Goal: Task Accomplishment & Management: Manage account settings

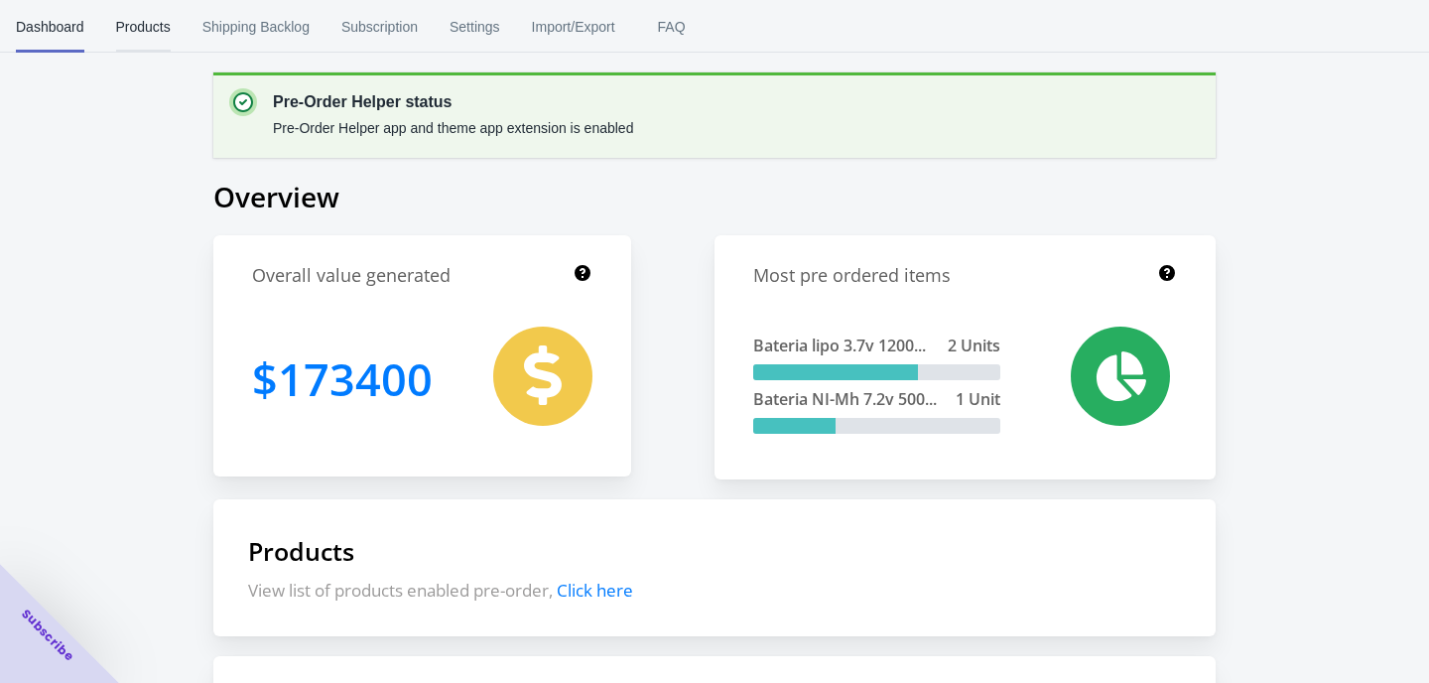
click at [151, 33] on span "Products" at bounding box center [143, 27] width 55 height 52
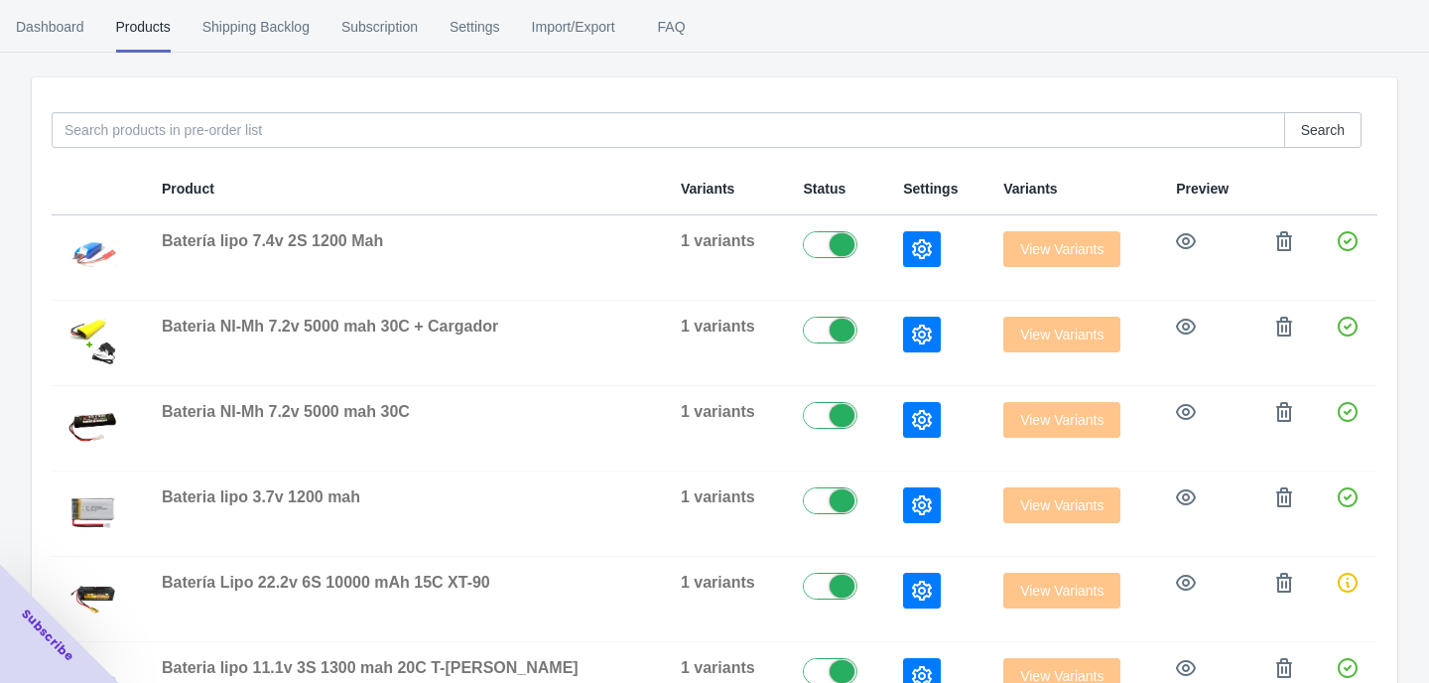
scroll to position [330, 0]
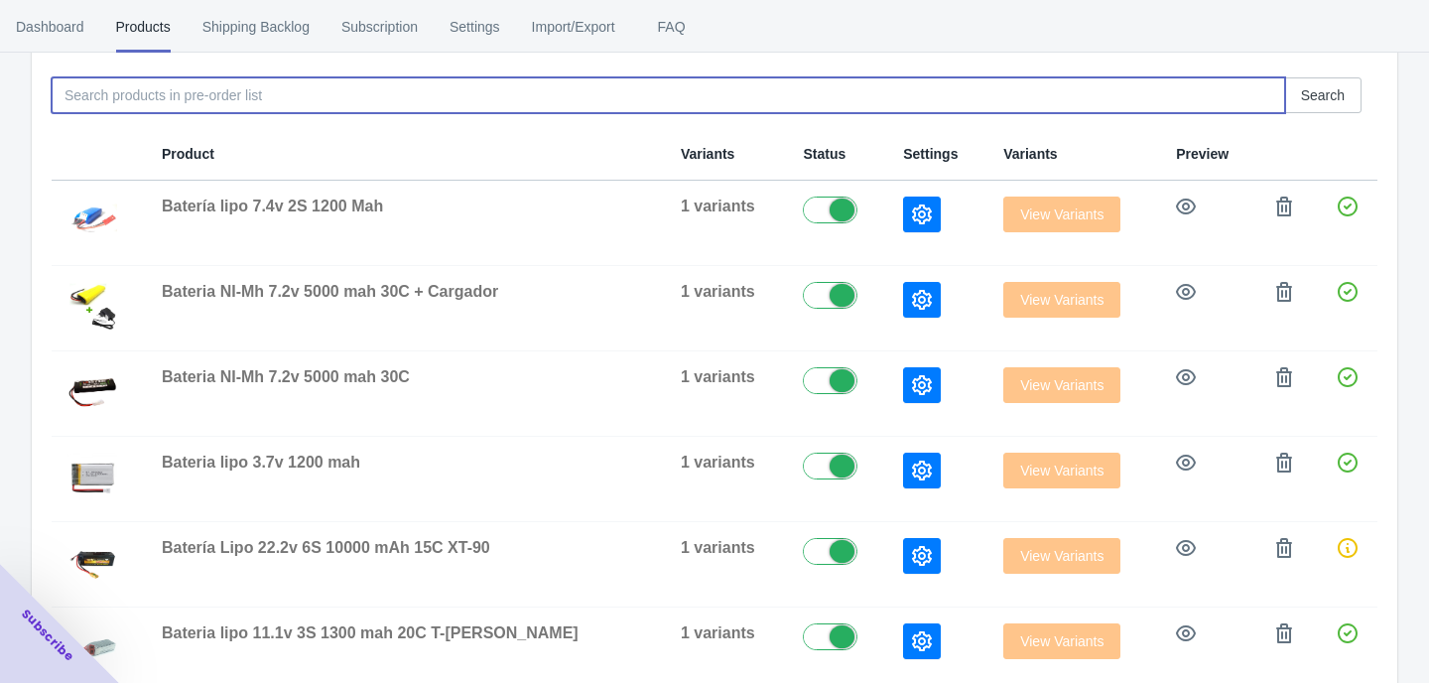
click at [390, 97] on input at bounding box center [669, 95] width 1234 height 36
type input "9.6"
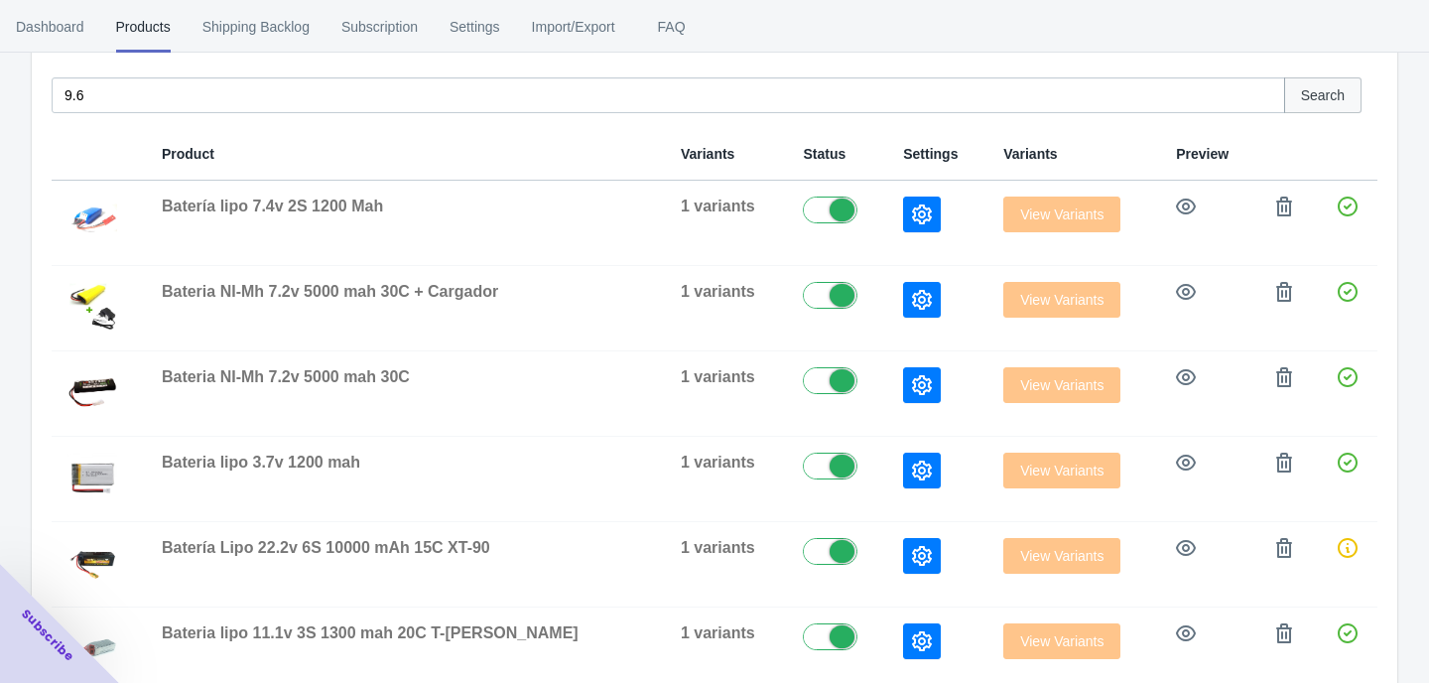
click at [1336, 104] on button "Search" at bounding box center [1323, 95] width 77 height 36
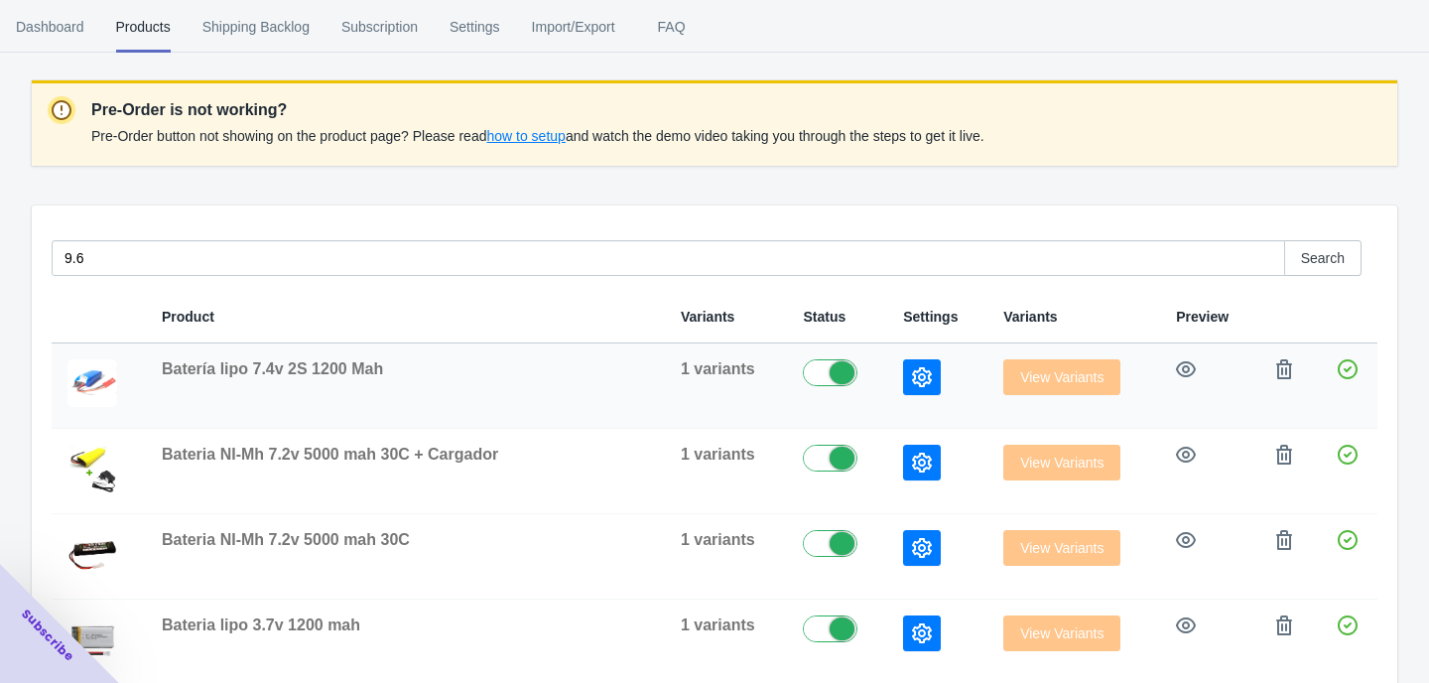
scroll to position [0, 0]
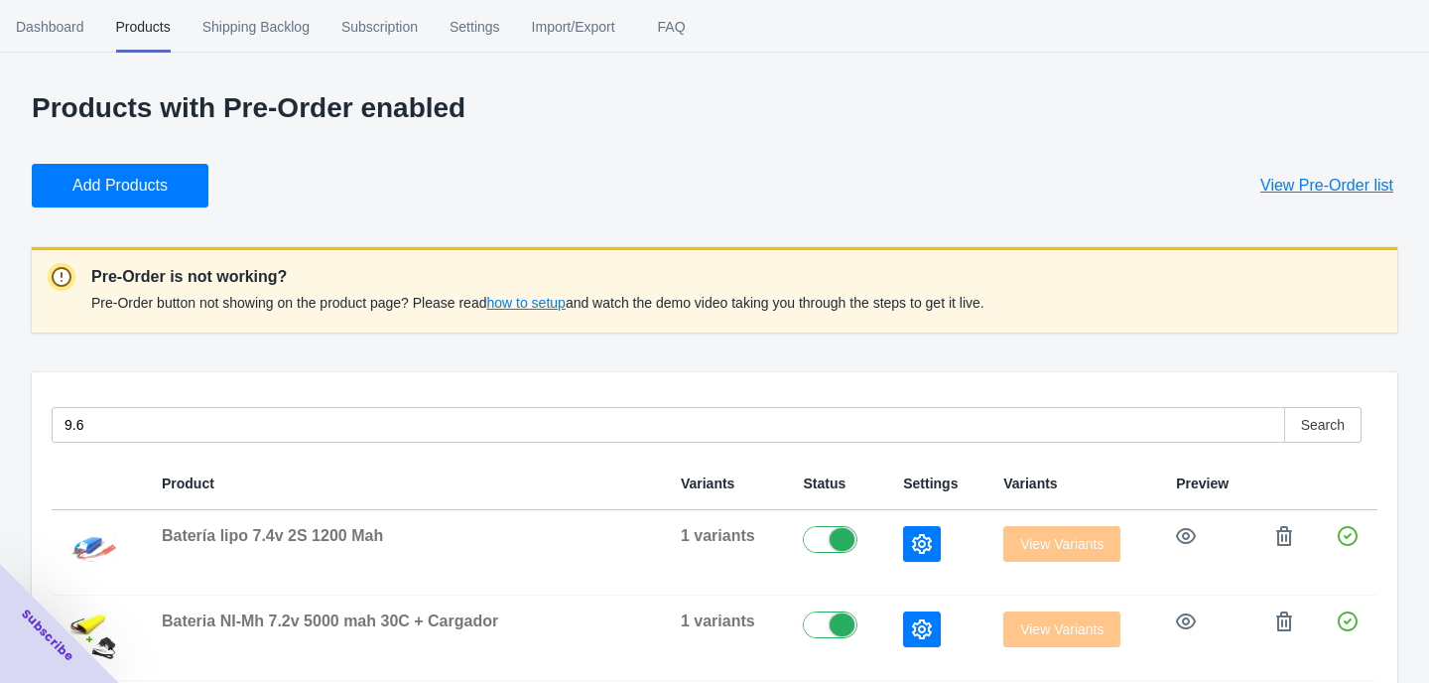
click at [109, 185] on span "Add Products" at bounding box center [119, 186] width 95 height 20
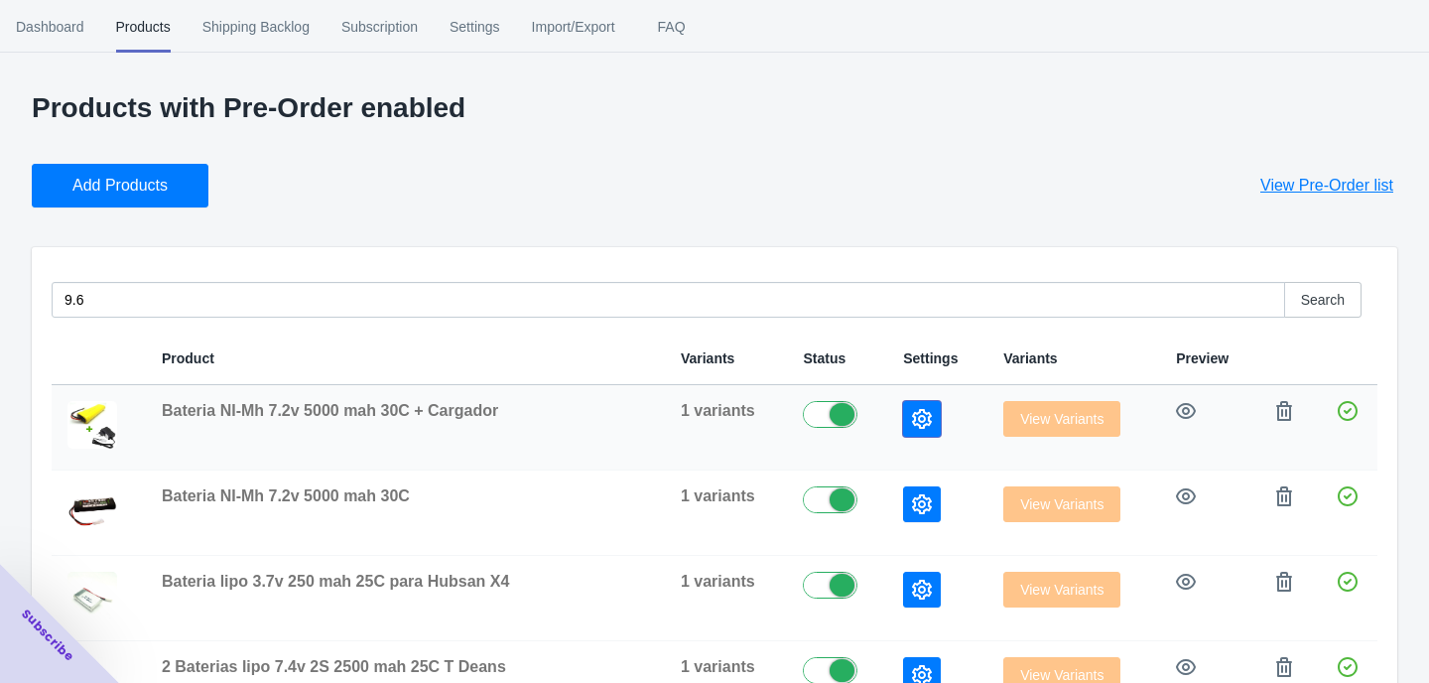
click at [912, 411] on icon "button" at bounding box center [922, 419] width 20 height 20
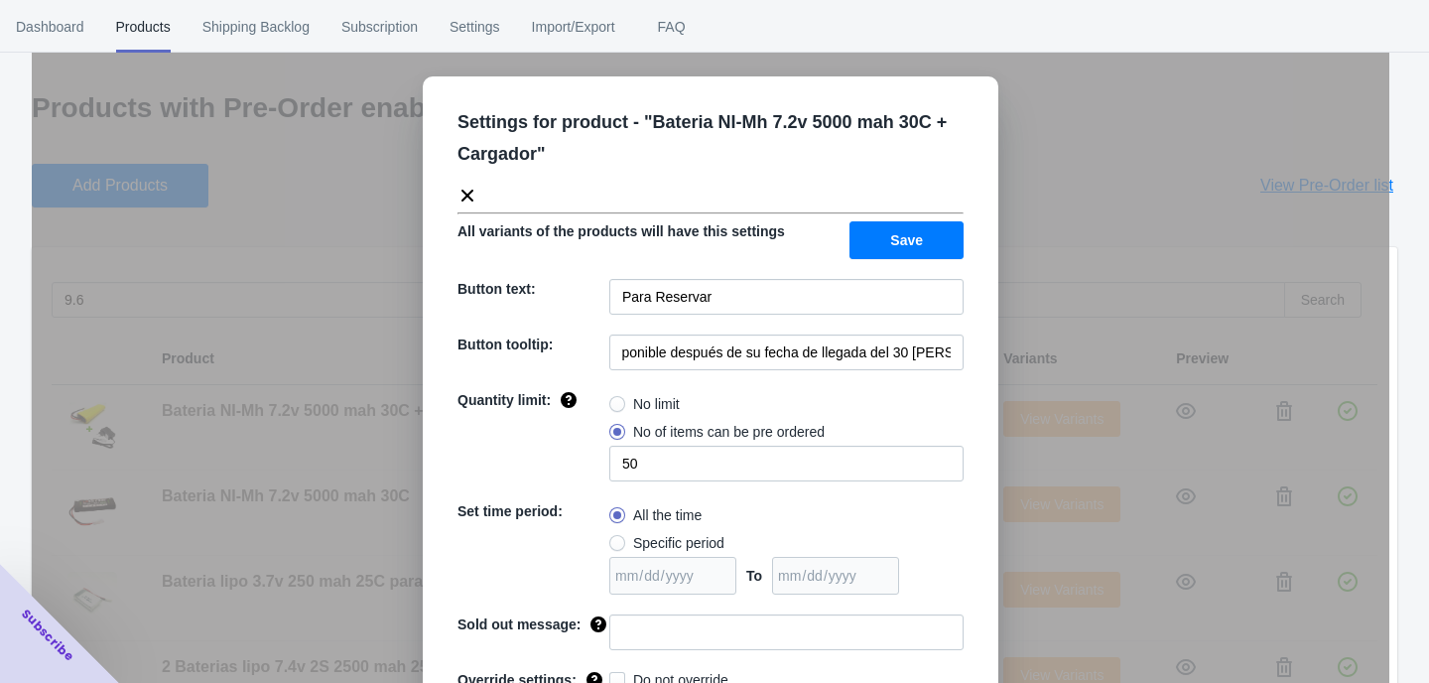
scroll to position [0, 248]
click at [1075, 179] on div "Settings for product - " Bateria NI-Mh 7.2v 5000 mah 30C + Cargador " All varia…" at bounding box center [711, 391] width 1358 height 683
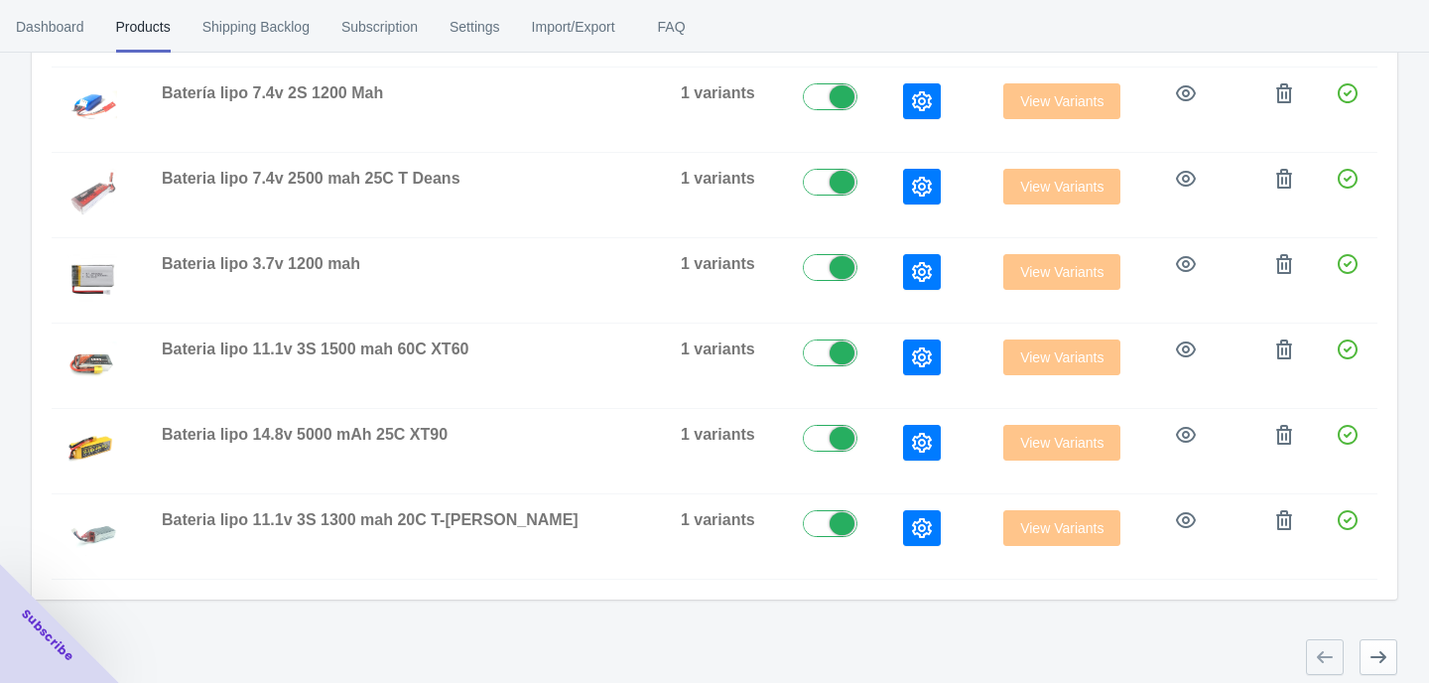
scroll to position [671, 0]
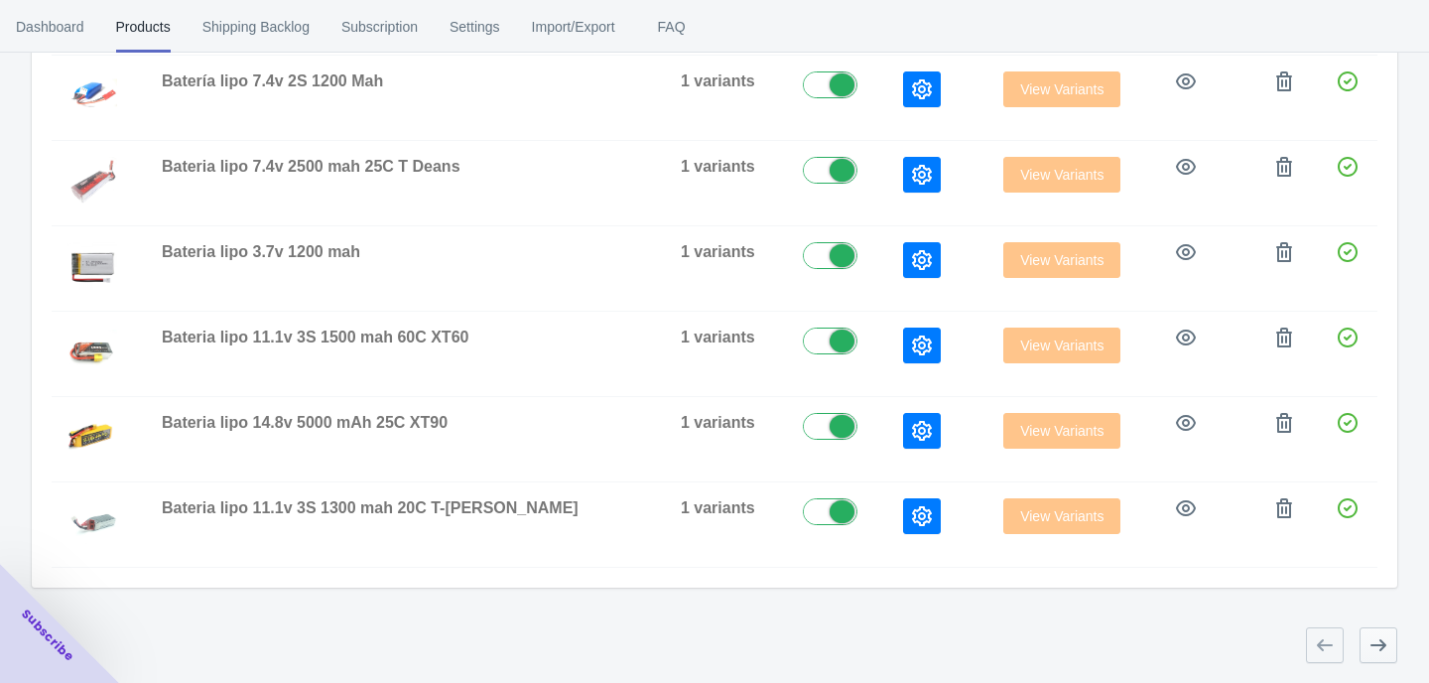
click at [1369, 641] on icon "button" at bounding box center [1379, 645] width 20 height 20
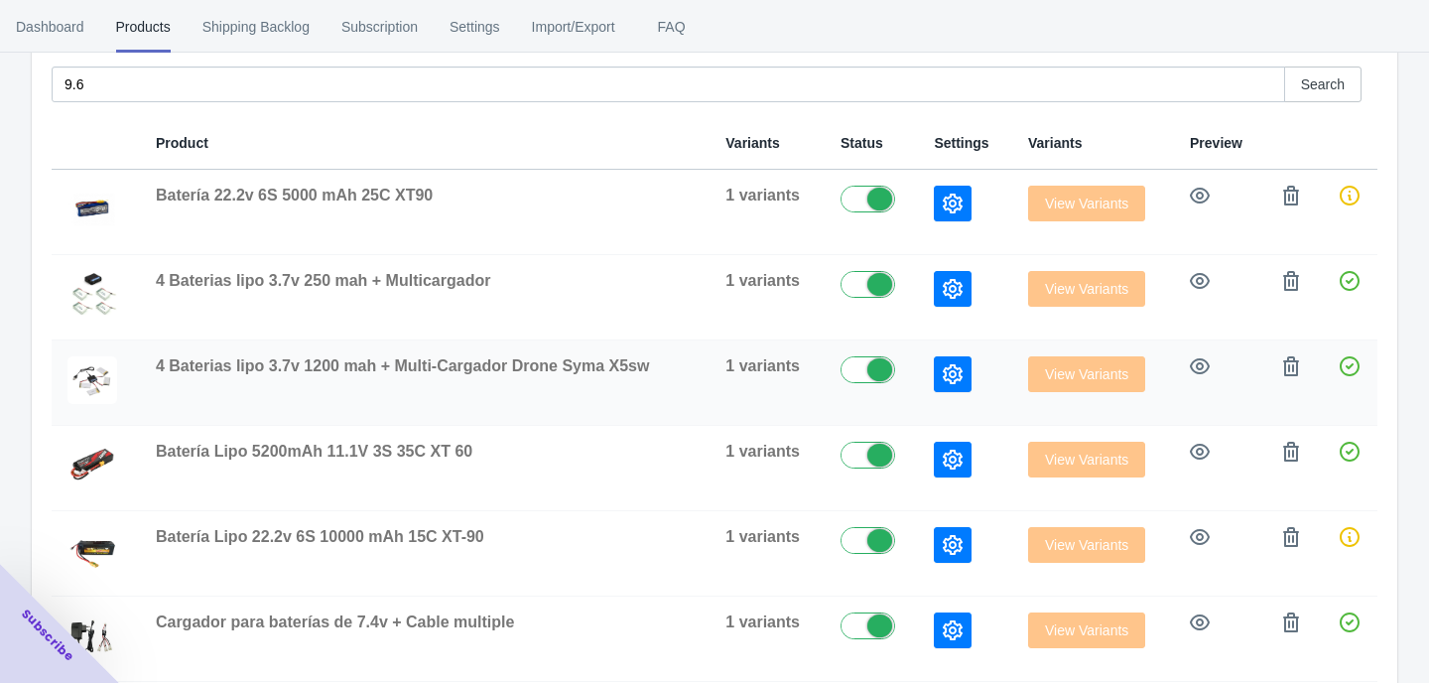
scroll to position [347, 0]
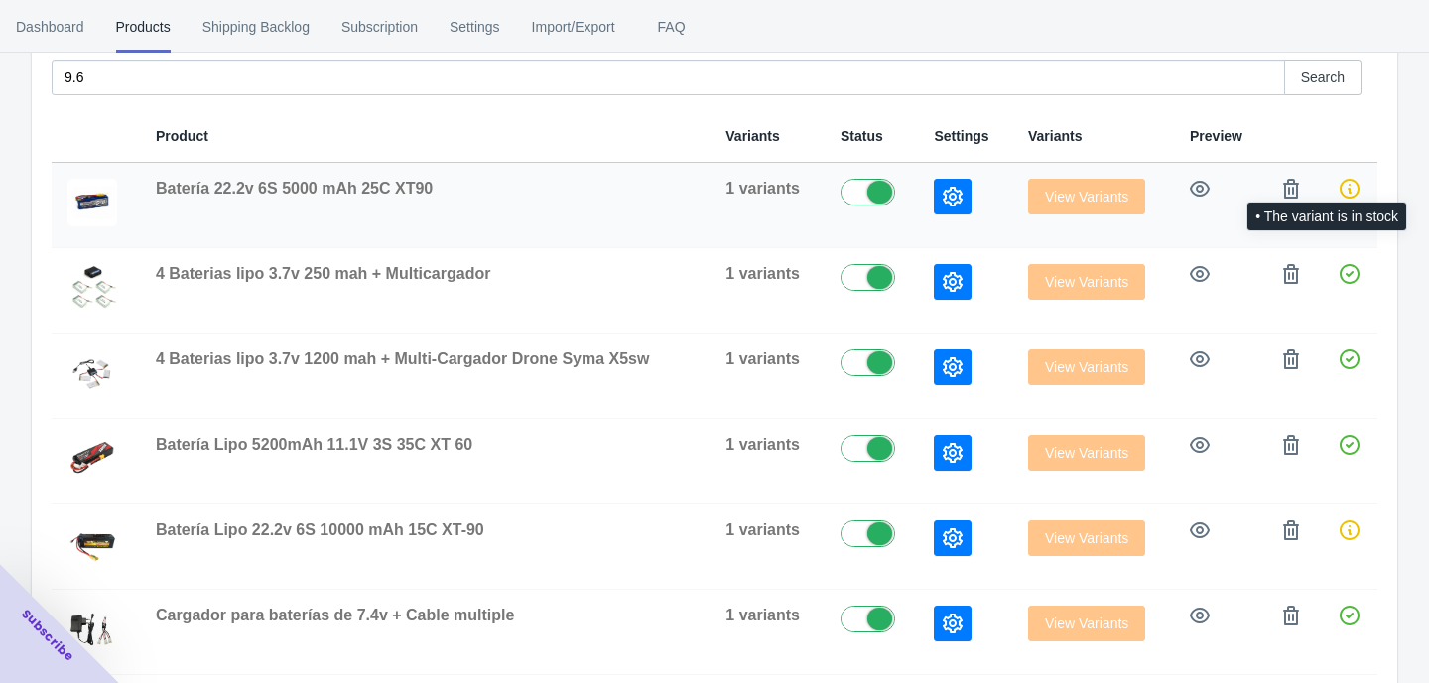
click at [1347, 186] on icon at bounding box center [1350, 189] width 20 height 20
click at [1295, 195] on icon "button" at bounding box center [1292, 189] width 20 height 20
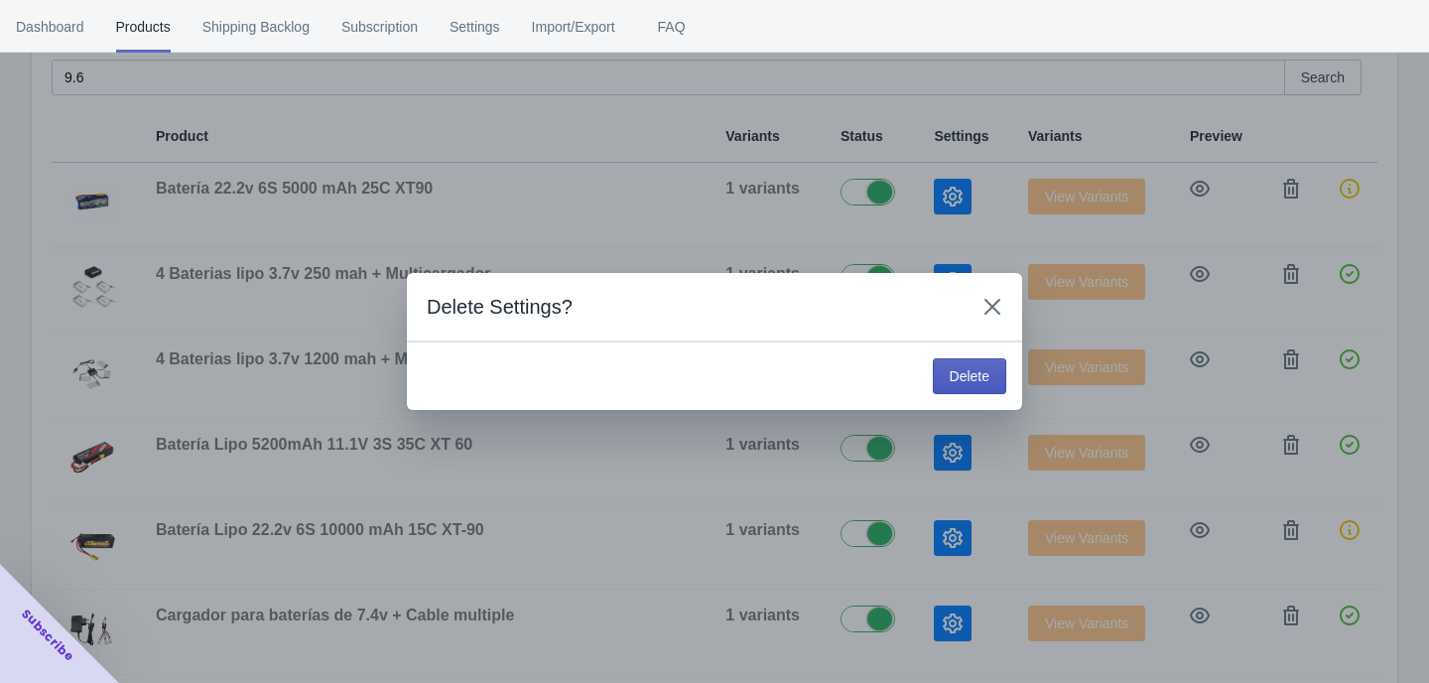
click at [994, 367] on button "Delete" at bounding box center [969, 376] width 73 height 36
